Goal: Transaction & Acquisition: Book appointment/travel/reservation

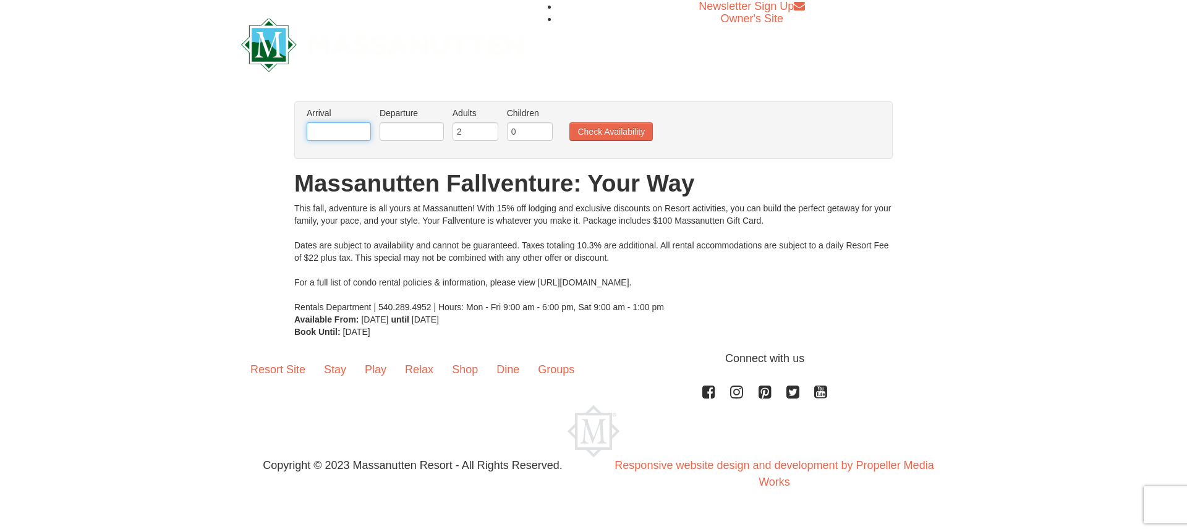
click at [327, 127] on input "text" at bounding box center [339, 131] width 64 height 19
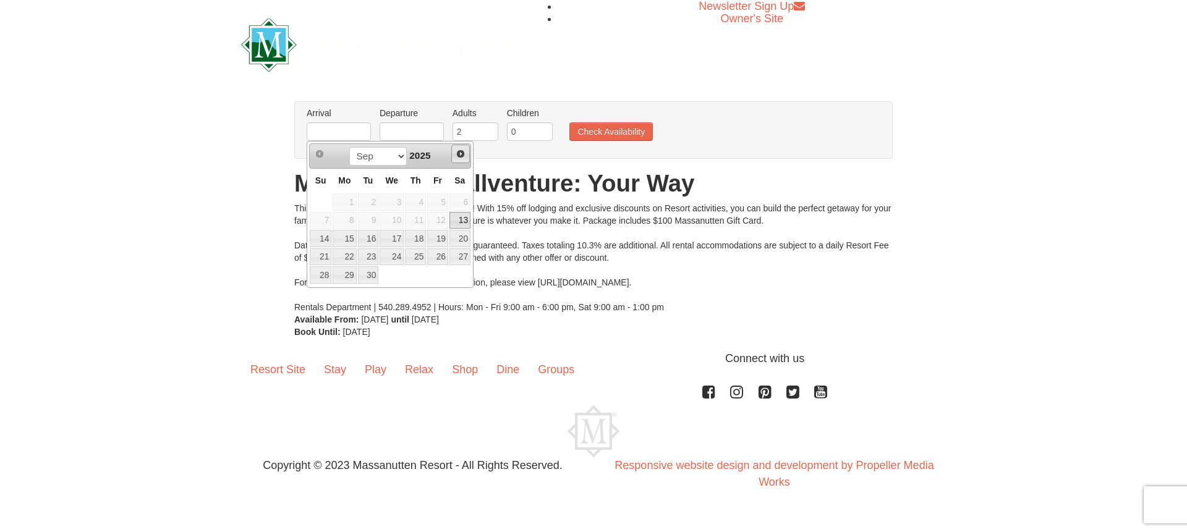
click at [458, 156] on span "Next" at bounding box center [461, 154] width 10 height 10
click at [430, 259] on link "24" at bounding box center [437, 257] width 21 height 17
type input "[DATE]"
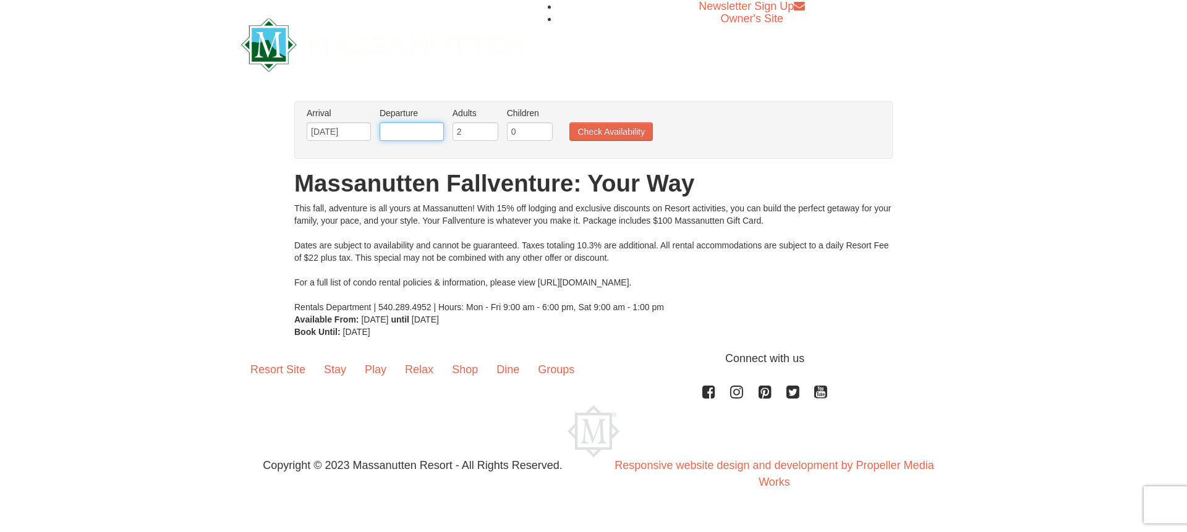
click at [400, 132] on input "text" at bounding box center [412, 131] width 64 height 19
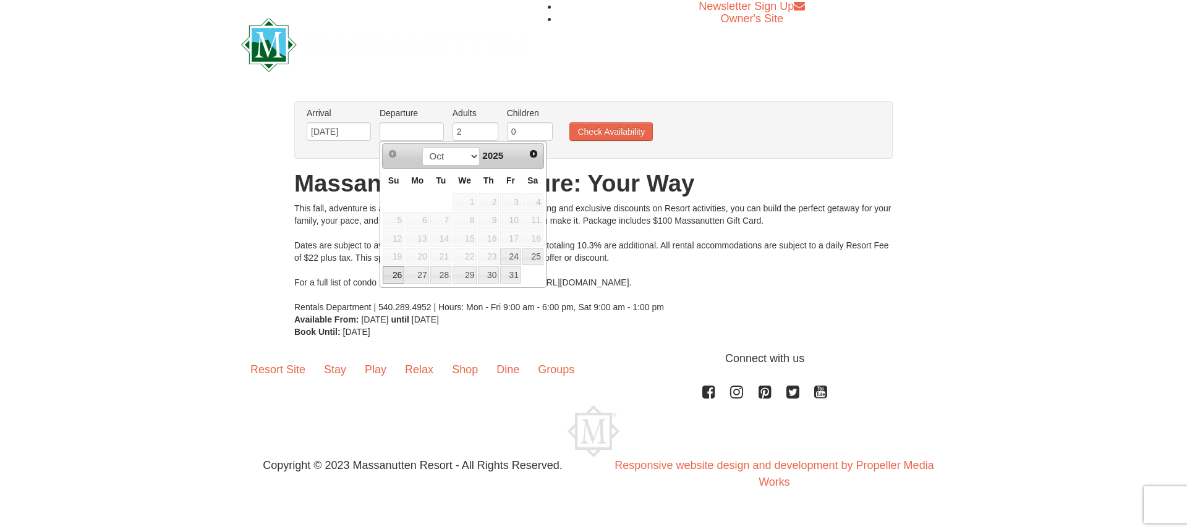
click at [398, 275] on link "26" at bounding box center [394, 275] width 22 height 17
type input "[DATE]"
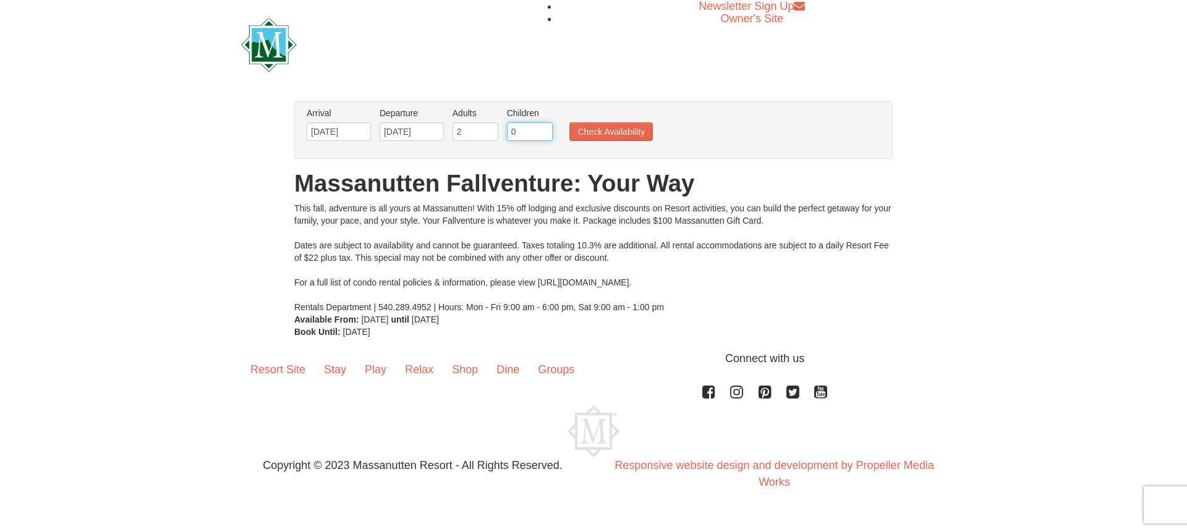
click at [517, 134] on input "0" at bounding box center [530, 131] width 46 height 19
click at [545, 129] on input "1" at bounding box center [530, 131] width 46 height 19
type input "2"
click at [545, 129] on input "2" at bounding box center [530, 131] width 46 height 19
click at [595, 131] on button "Check Availability" at bounding box center [611, 131] width 83 height 19
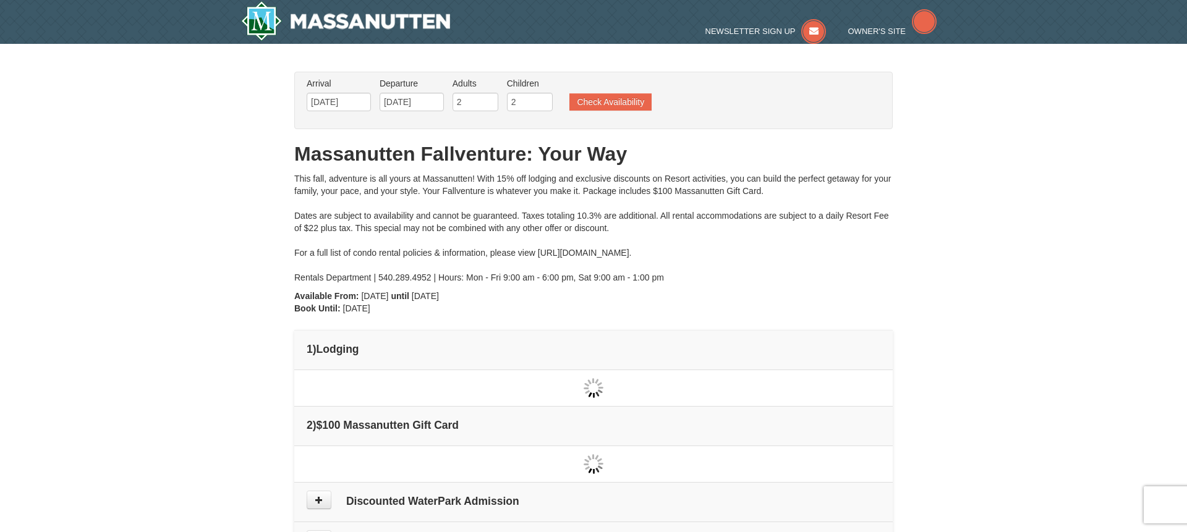
type input "[DATE]"
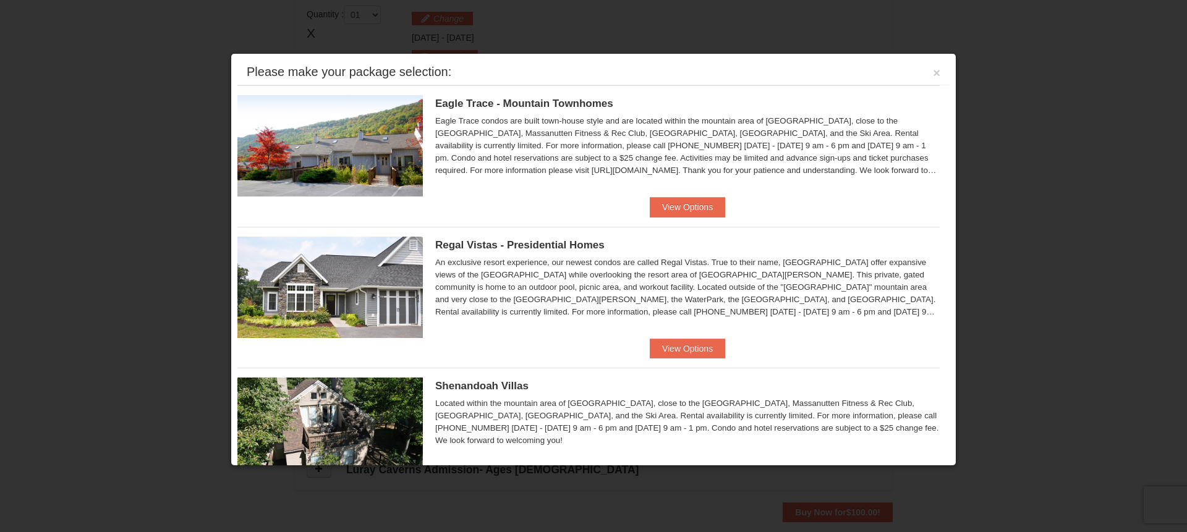
scroll to position [378, 0]
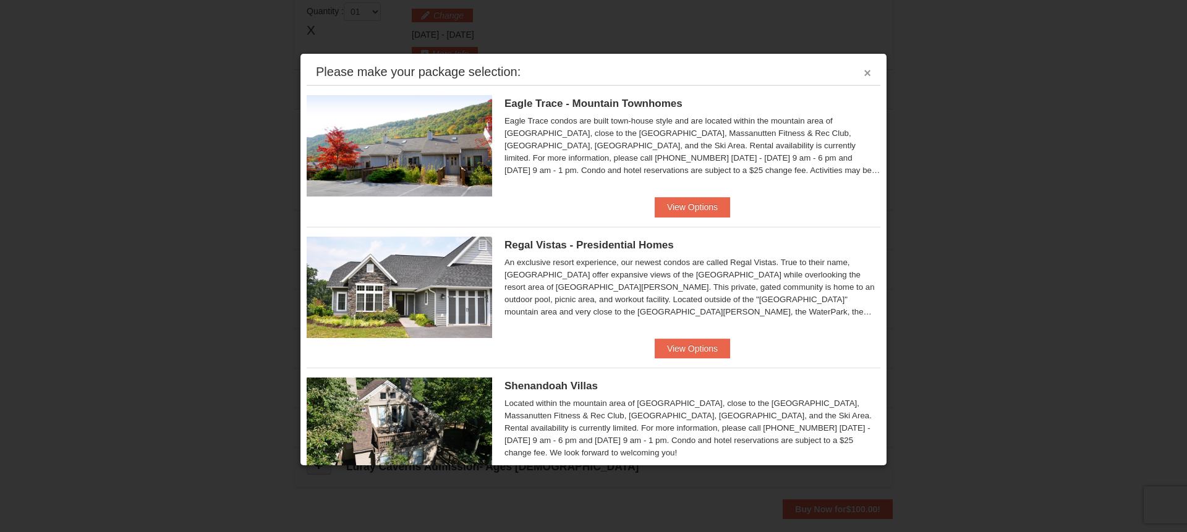
click at [870, 74] on button "×" at bounding box center [867, 73] width 7 height 12
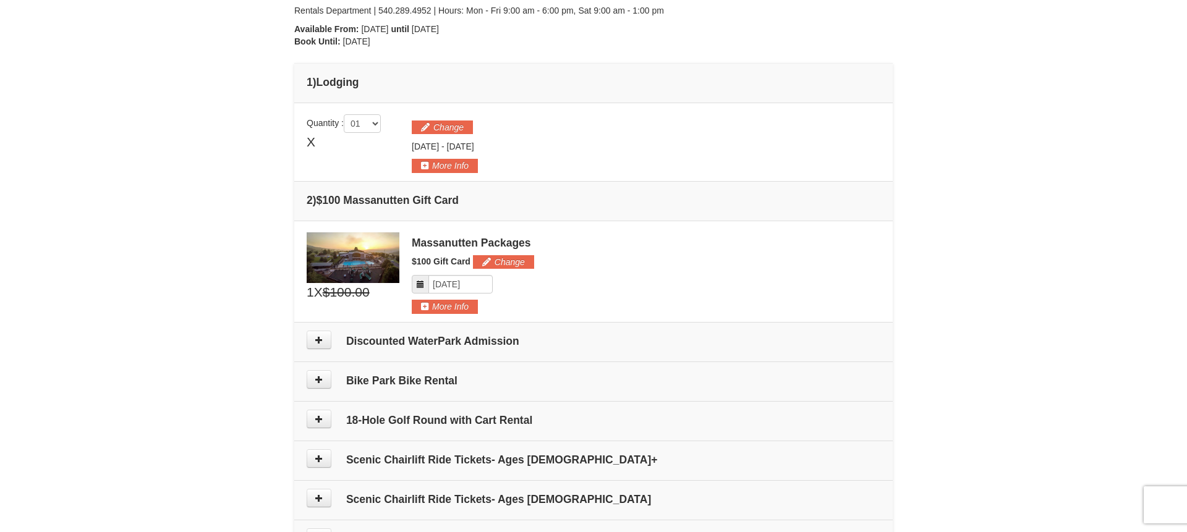
scroll to position [269, 0]
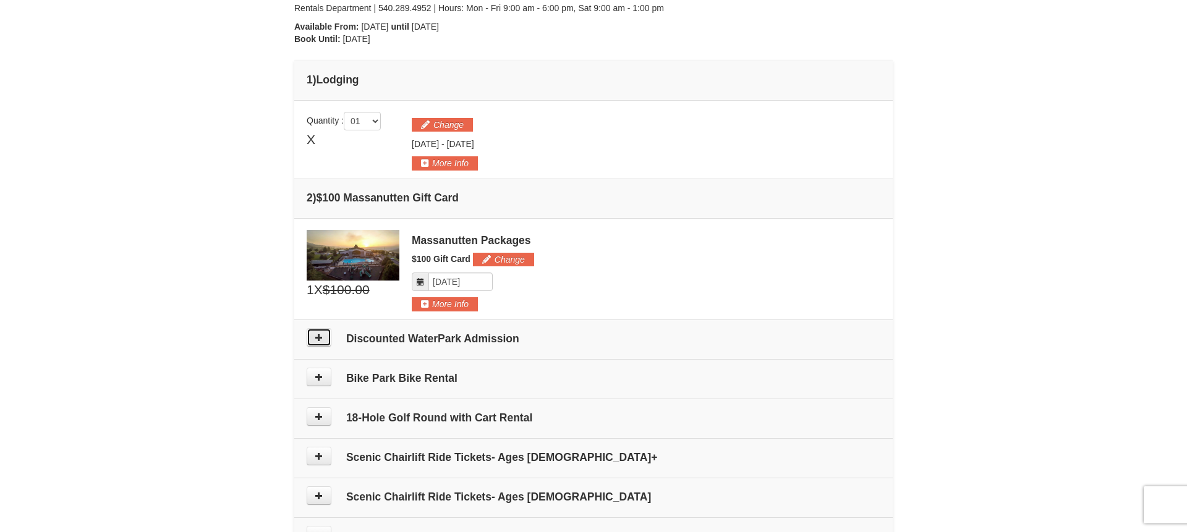
click at [317, 336] on icon at bounding box center [319, 337] width 9 height 9
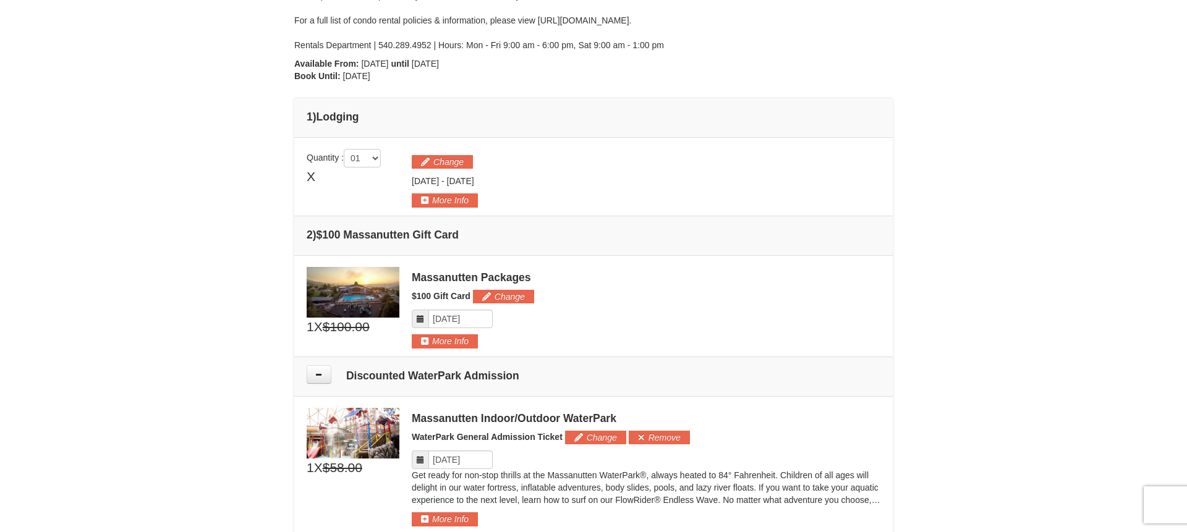
scroll to position [231, 0]
click at [429, 199] on button "More Info" at bounding box center [445, 201] width 66 height 14
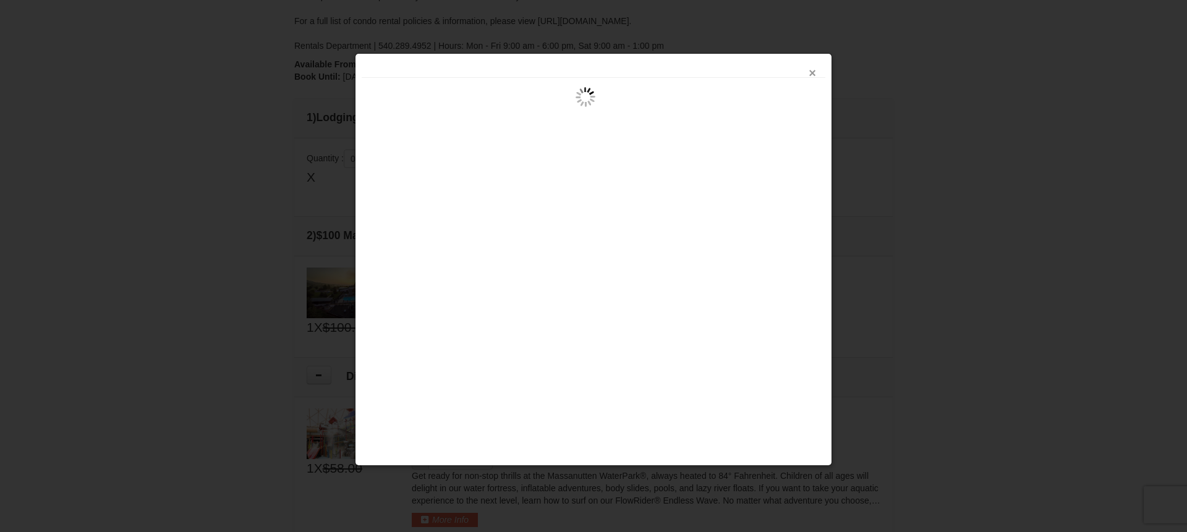
click at [814, 75] on button "×" at bounding box center [812, 73] width 7 height 12
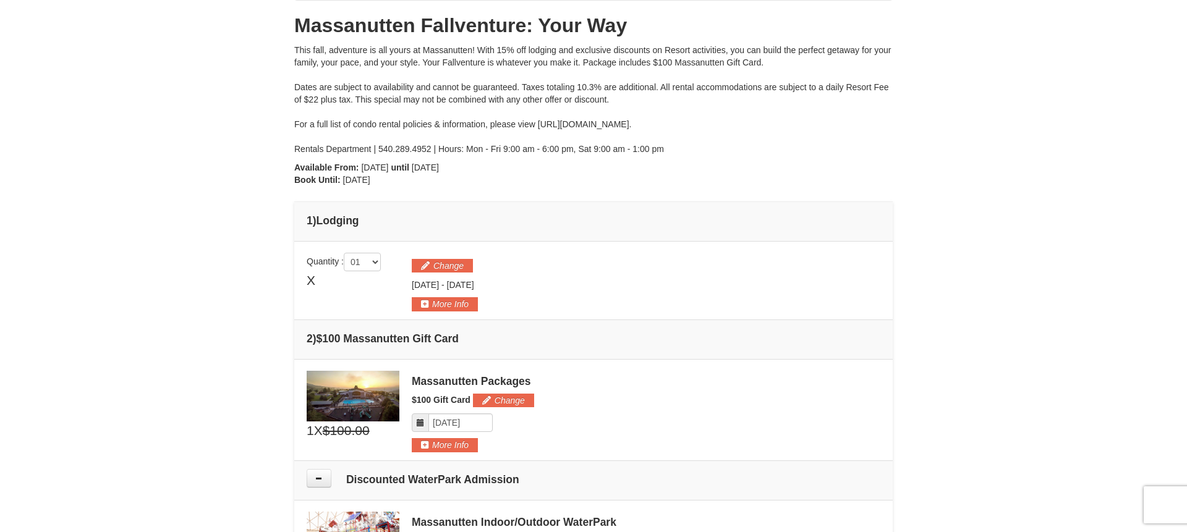
scroll to position [0, 0]
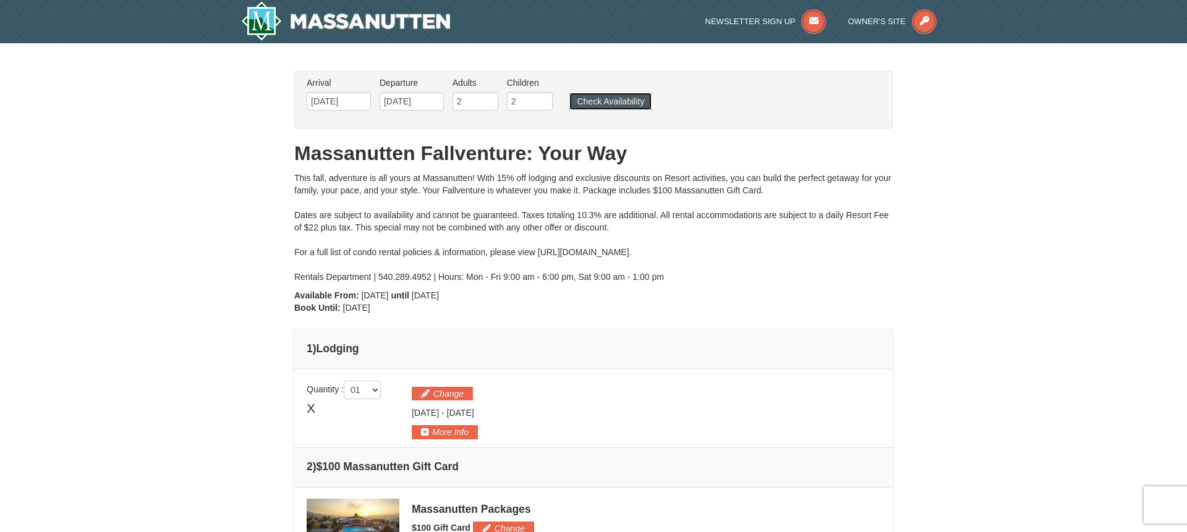
click at [604, 102] on button "Check Availability" at bounding box center [611, 101] width 82 height 17
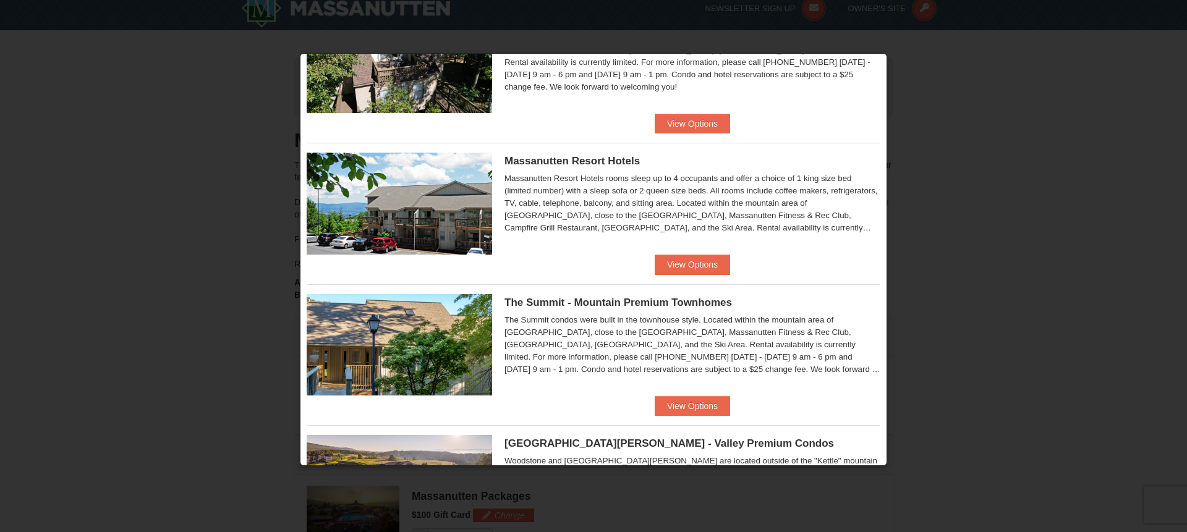
scroll to position [295, 0]
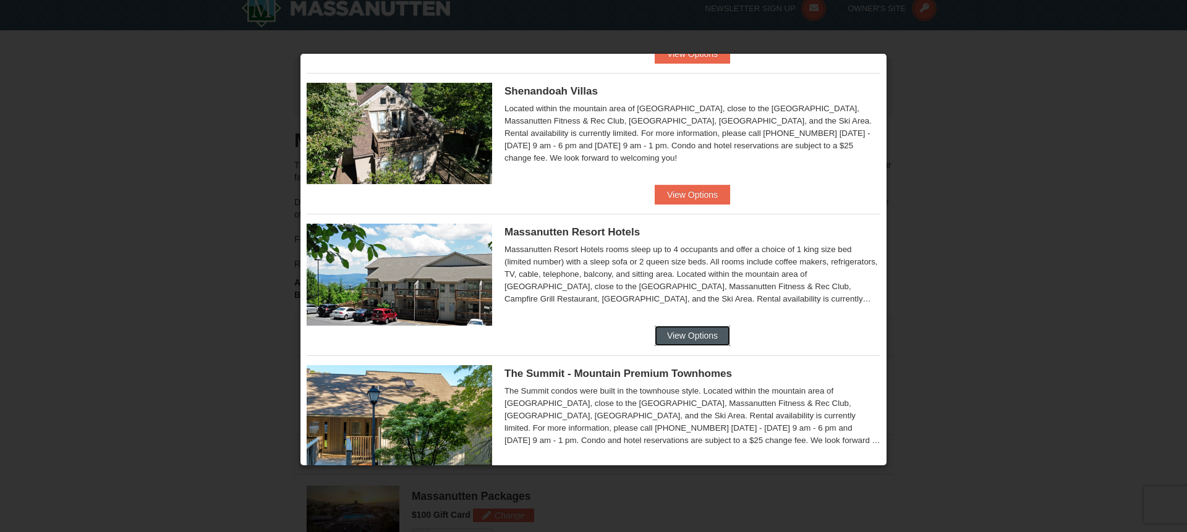
click at [672, 336] on button "View Options" at bounding box center [692, 336] width 75 height 20
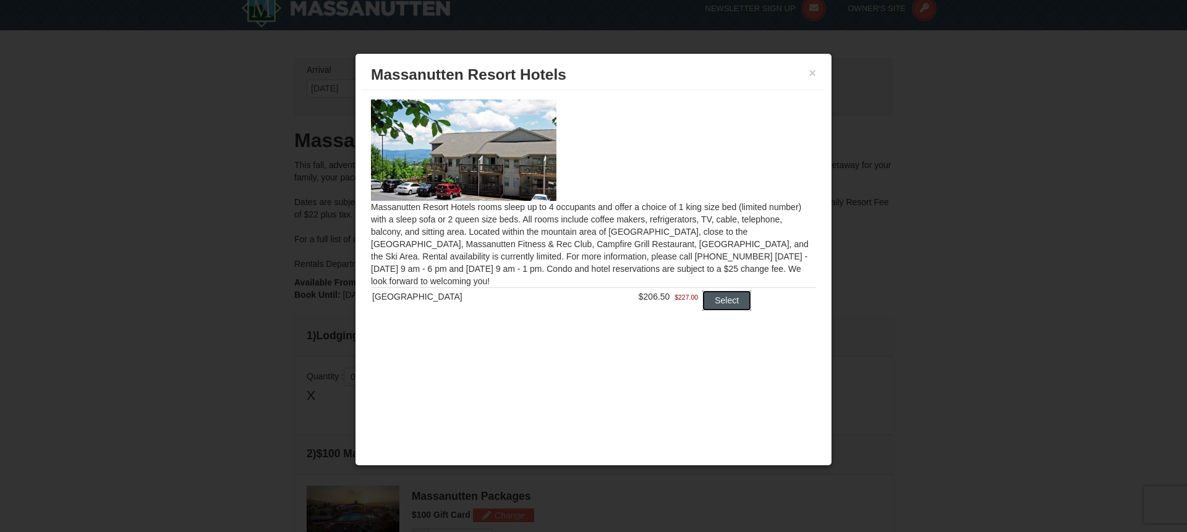
click at [725, 304] on button "Select" at bounding box center [727, 301] width 49 height 20
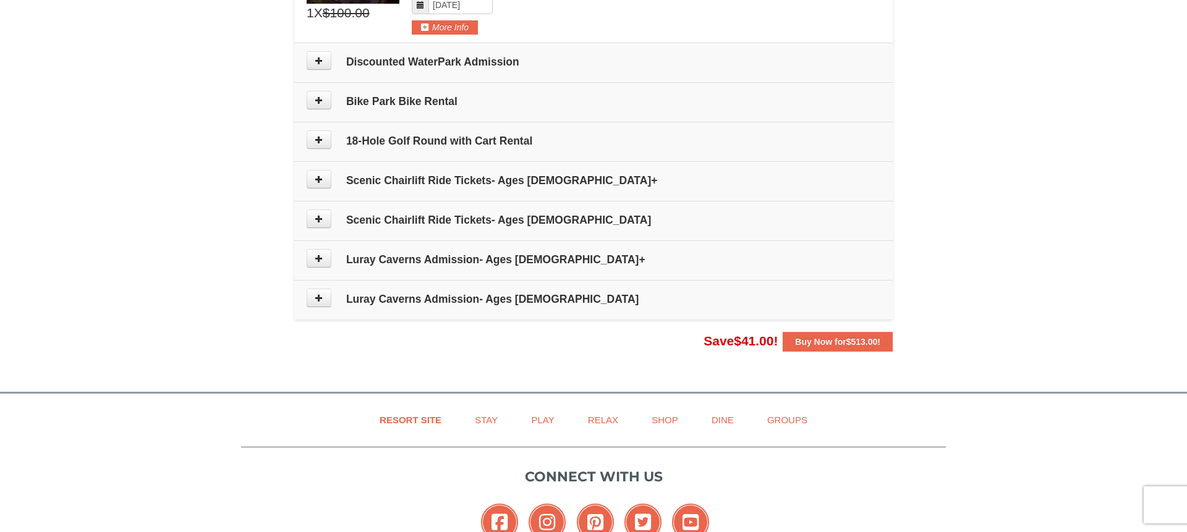
scroll to position [599, 0]
click at [477, 306] on h4 "Luray Caverns Admission- Ages [DEMOGRAPHIC_DATA]" at bounding box center [594, 300] width 574 height 12
click at [323, 299] on button at bounding box center [319, 299] width 25 height 19
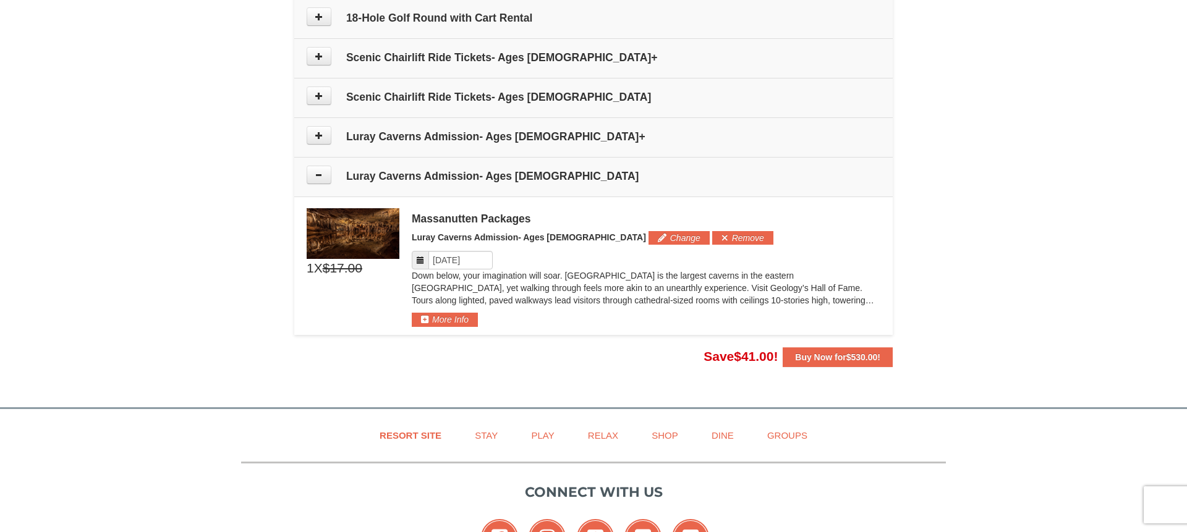
scroll to position [716, 0]
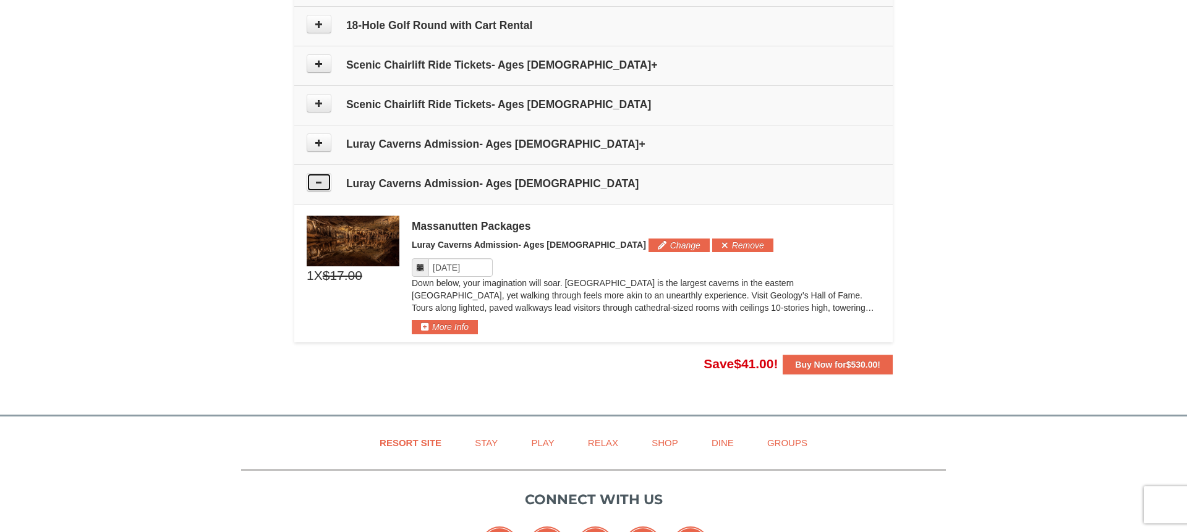
click at [320, 186] on icon at bounding box center [319, 182] width 9 height 9
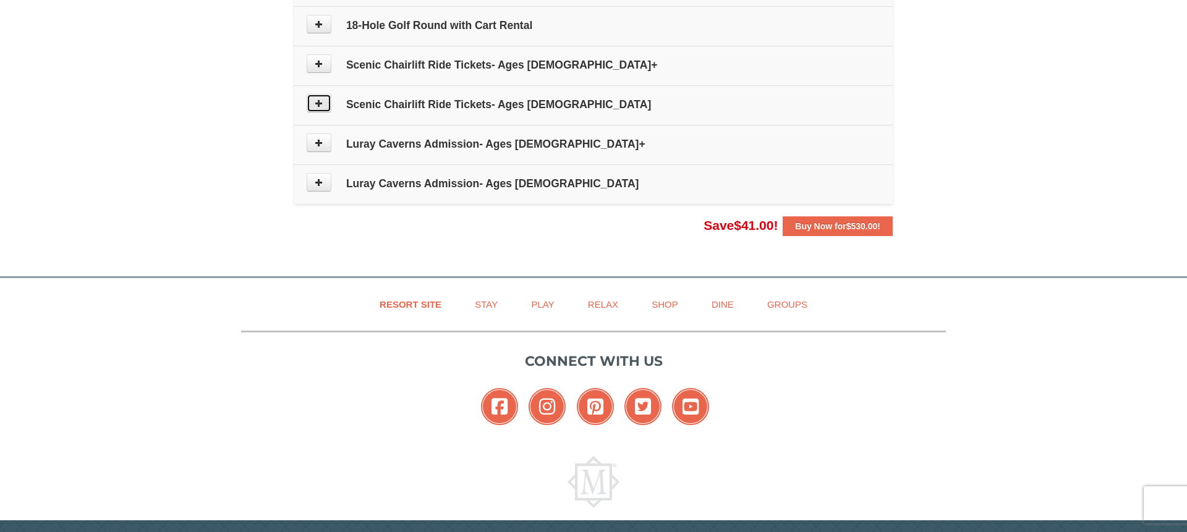
click at [326, 102] on button at bounding box center [319, 103] width 25 height 19
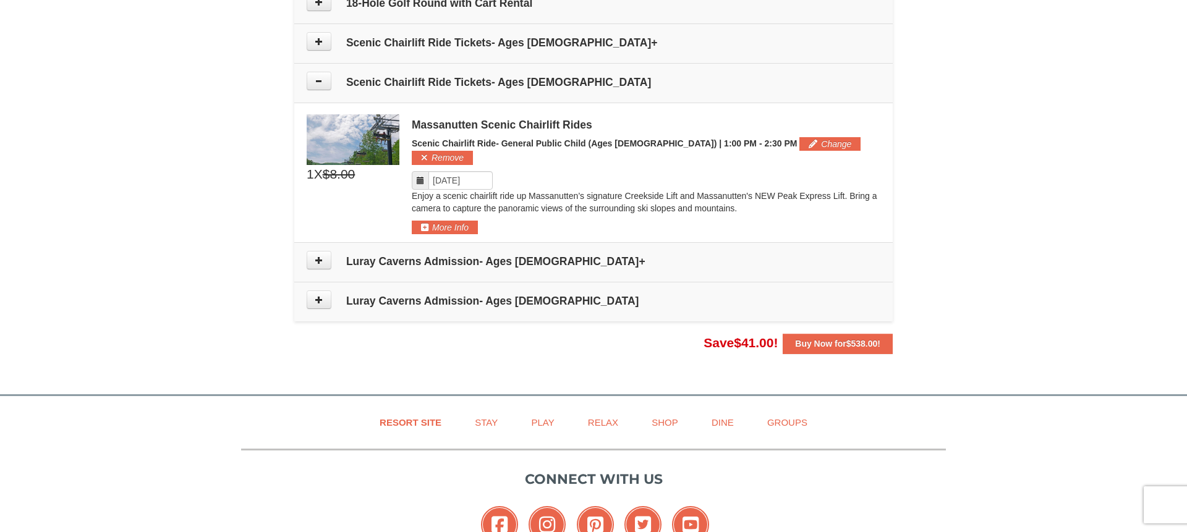
scroll to position [733, 0]
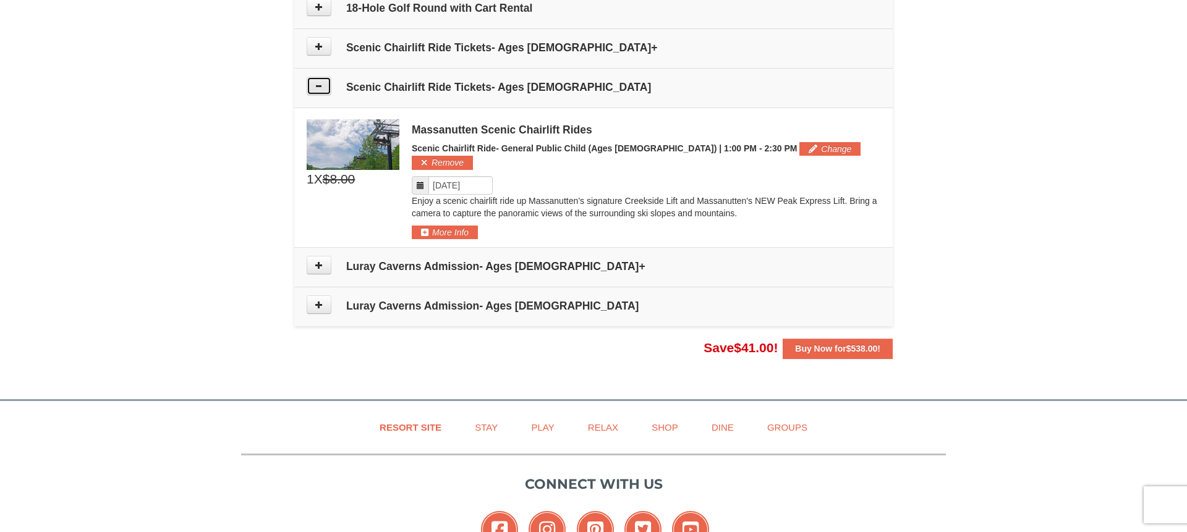
click at [323, 82] on button at bounding box center [319, 86] width 25 height 19
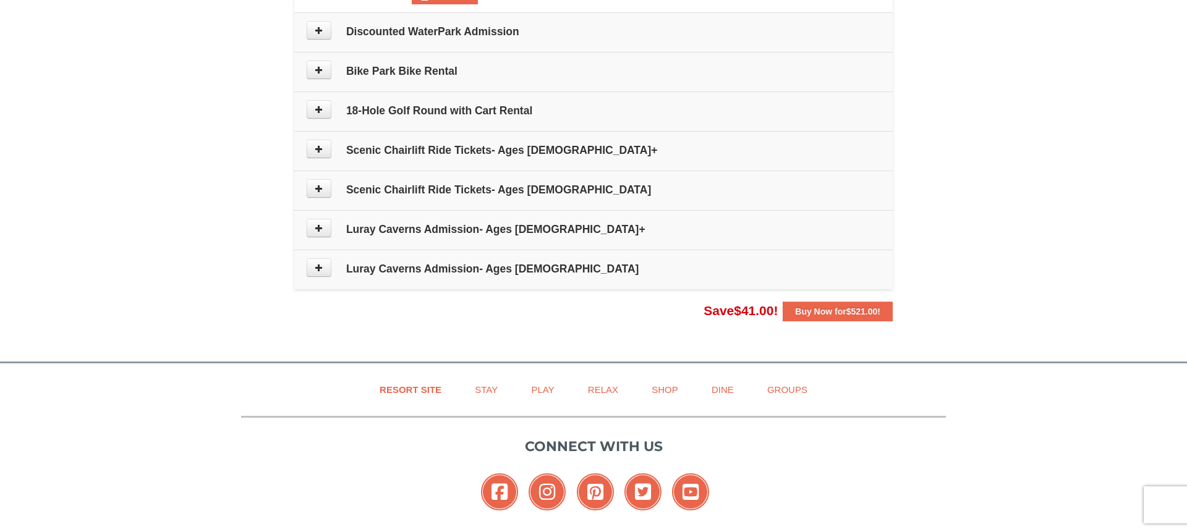
scroll to position [620, 0]
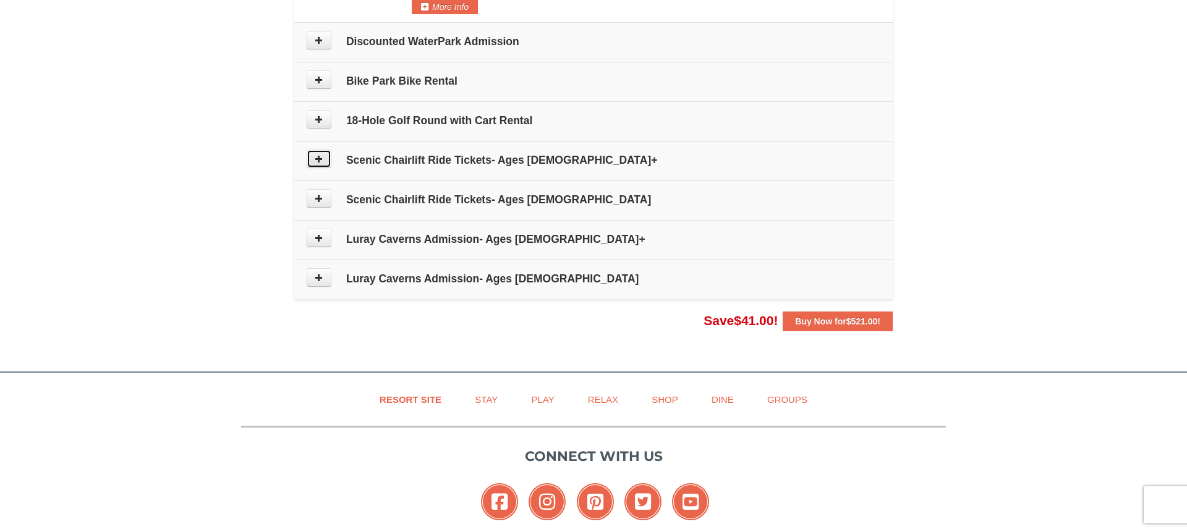
click at [319, 157] on icon at bounding box center [319, 159] width 9 height 9
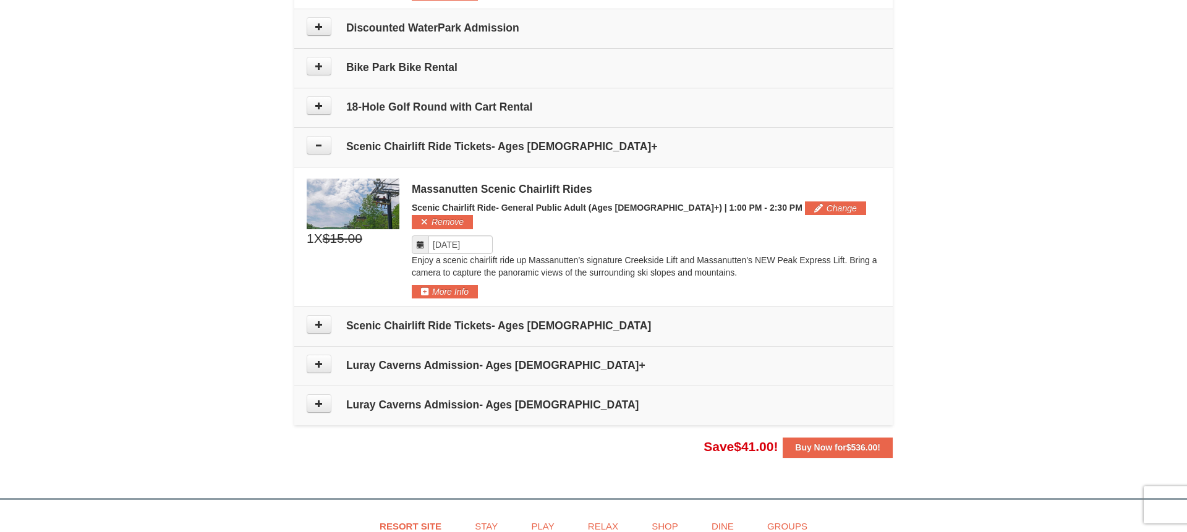
scroll to position [631, 0]
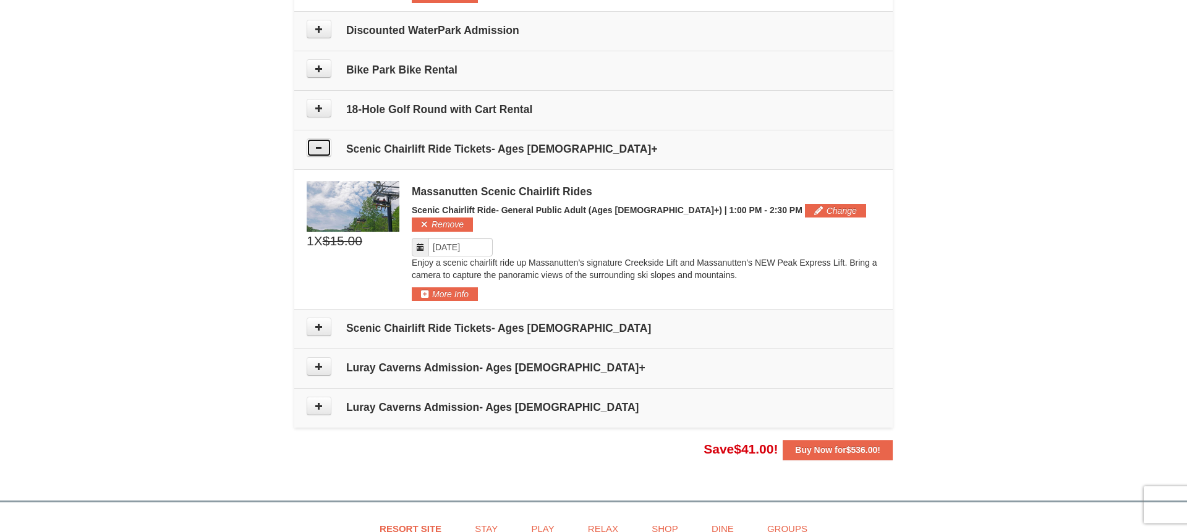
click at [319, 143] on icon at bounding box center [319, 147] width 9 height 9
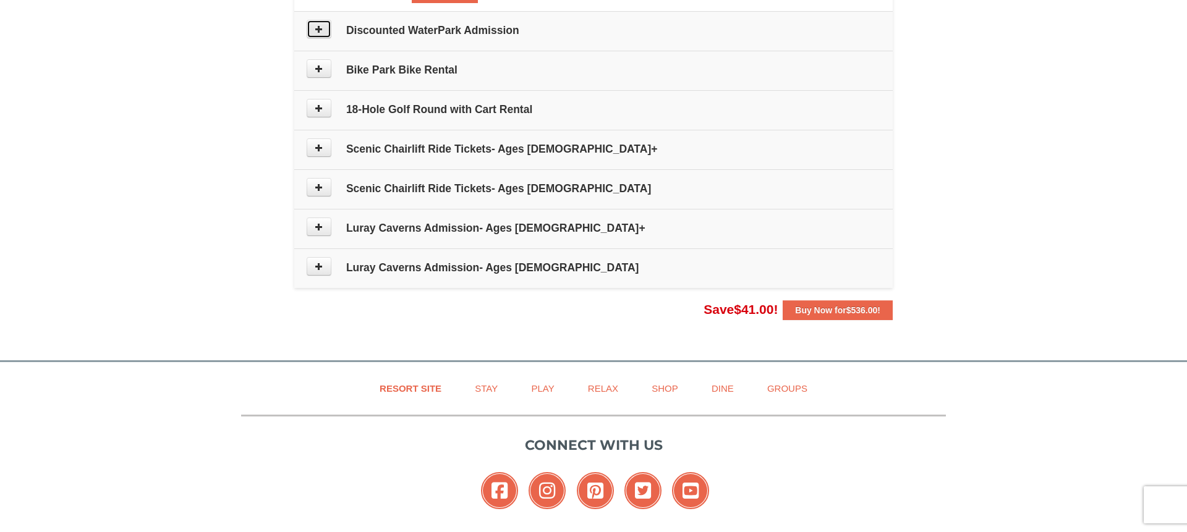
click at [325, 26] on button at bounding box center [319, 29] width 25 height 19
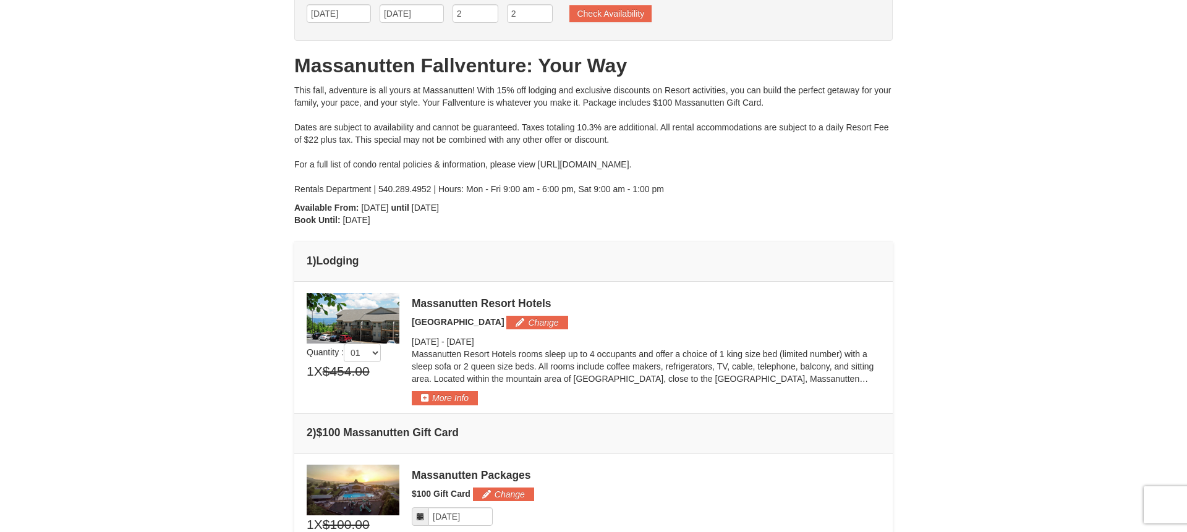
scroll to position [89, 0]
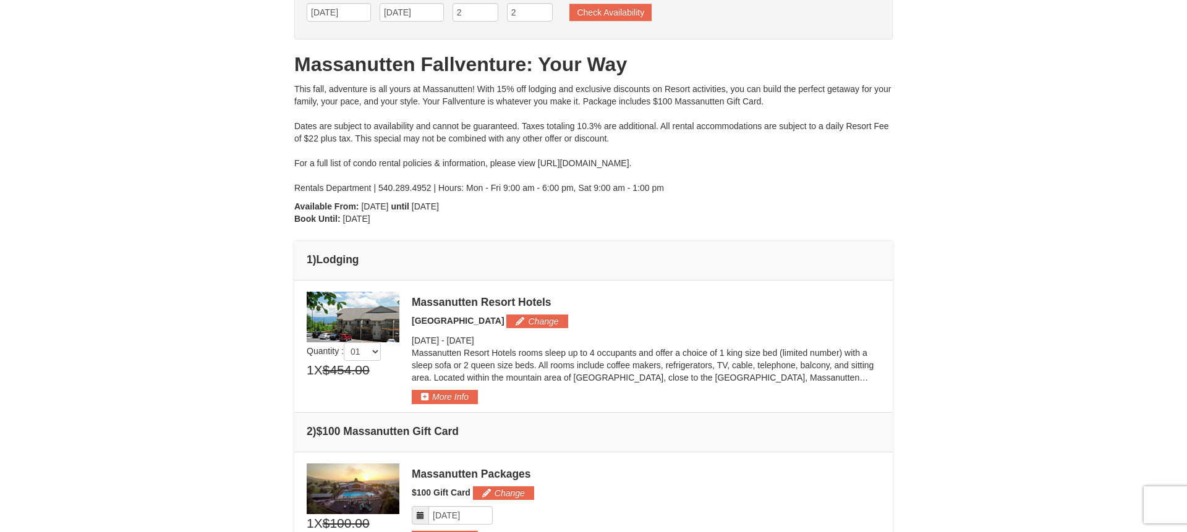
click at [353, 375] on span "$454.00" at bounding box center [346, 370] width 47 height 19
click at [348, 365] on span "$454.00" at bounding box center [346, 370] width 47 height 19
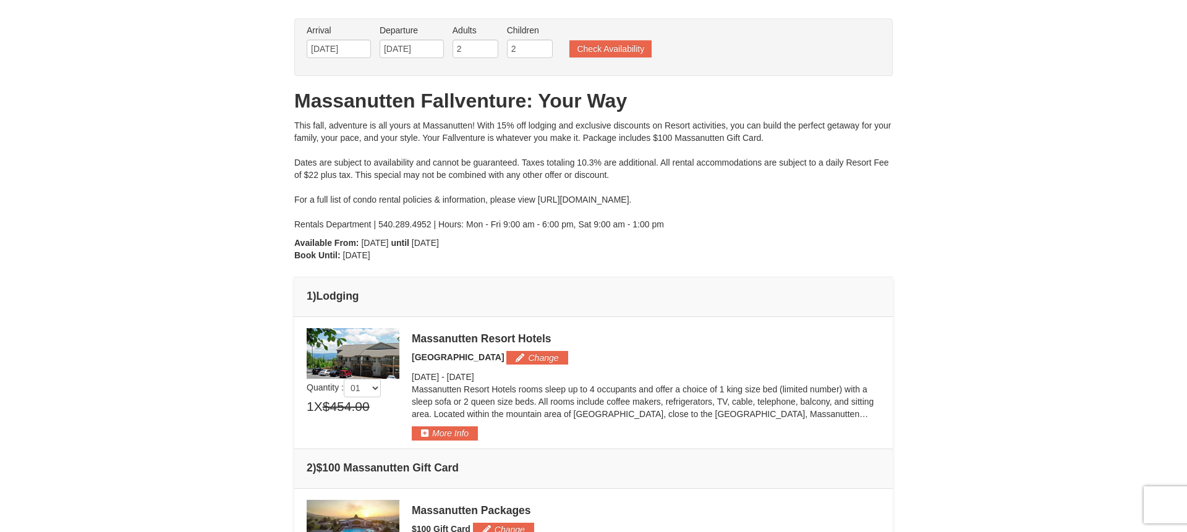
scroll to position [0, 0]
